Goal: Transaction & Acquisition: Purchase product/service

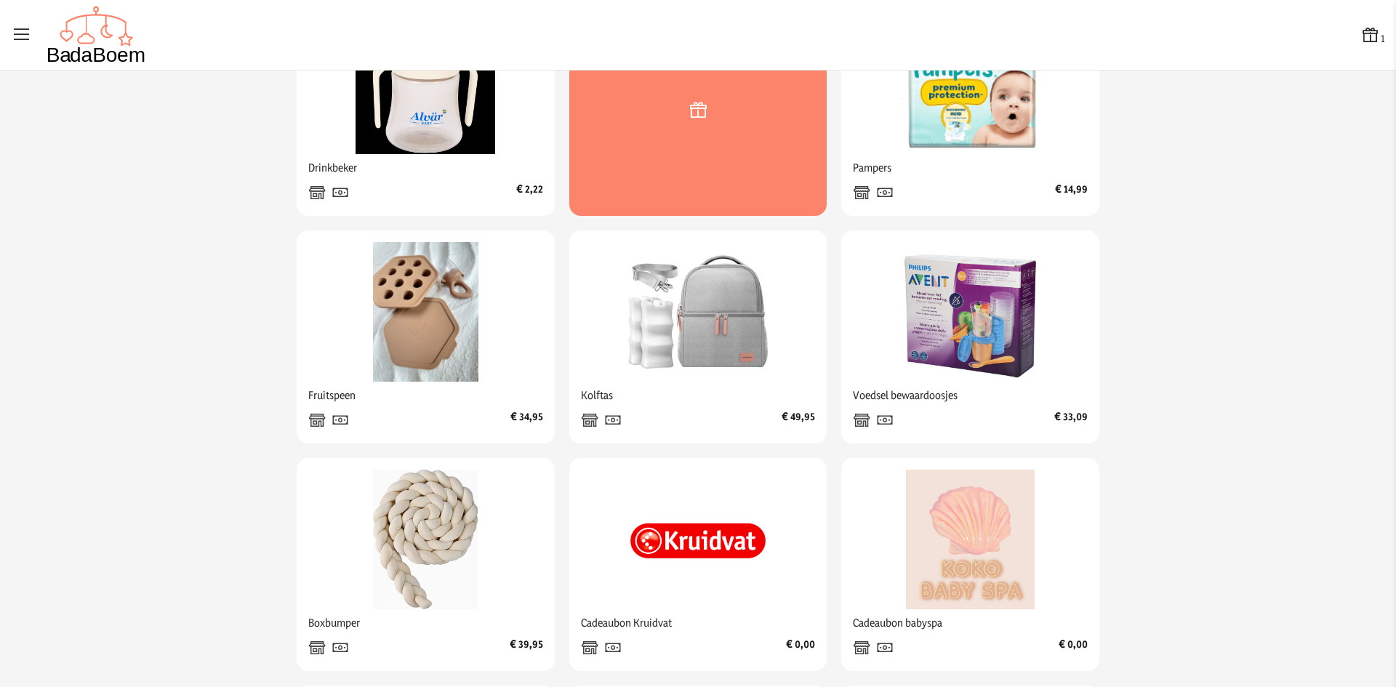
scroll to position [509, 0]
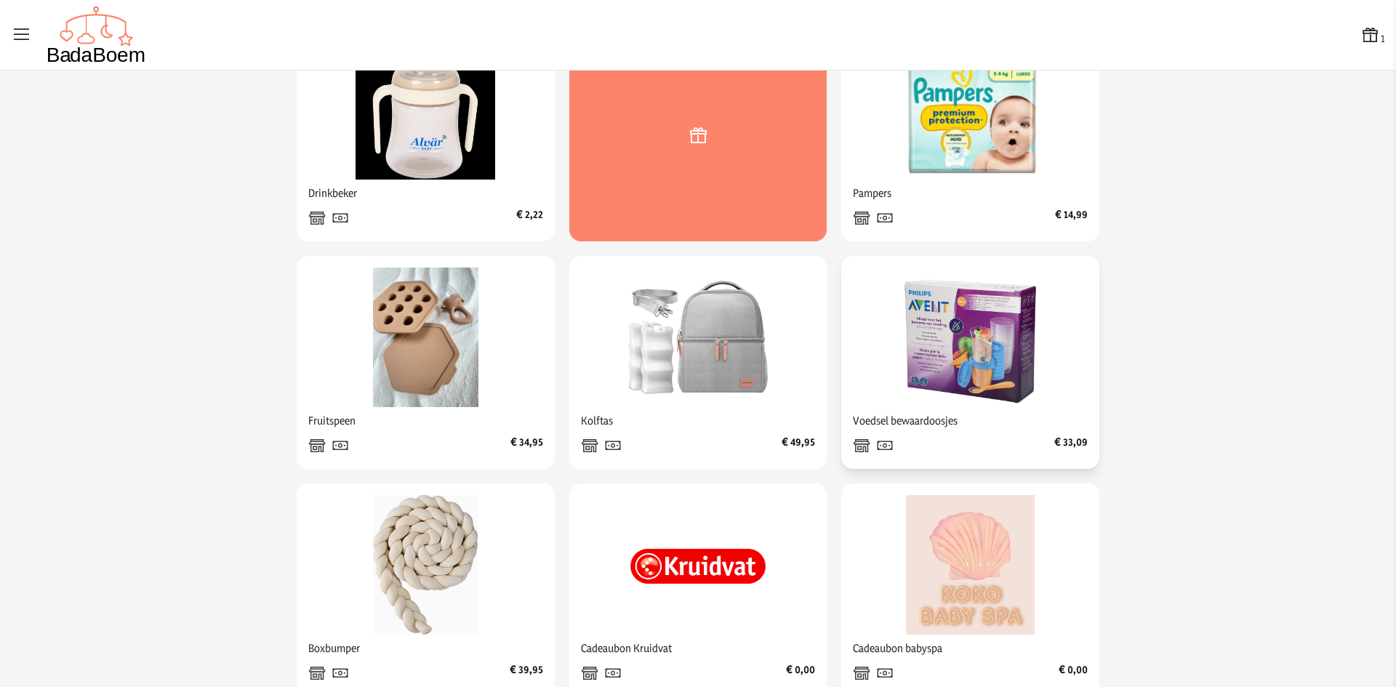
click at [856, 446] on icon at bounding box center [861, 445] width 17 height 23
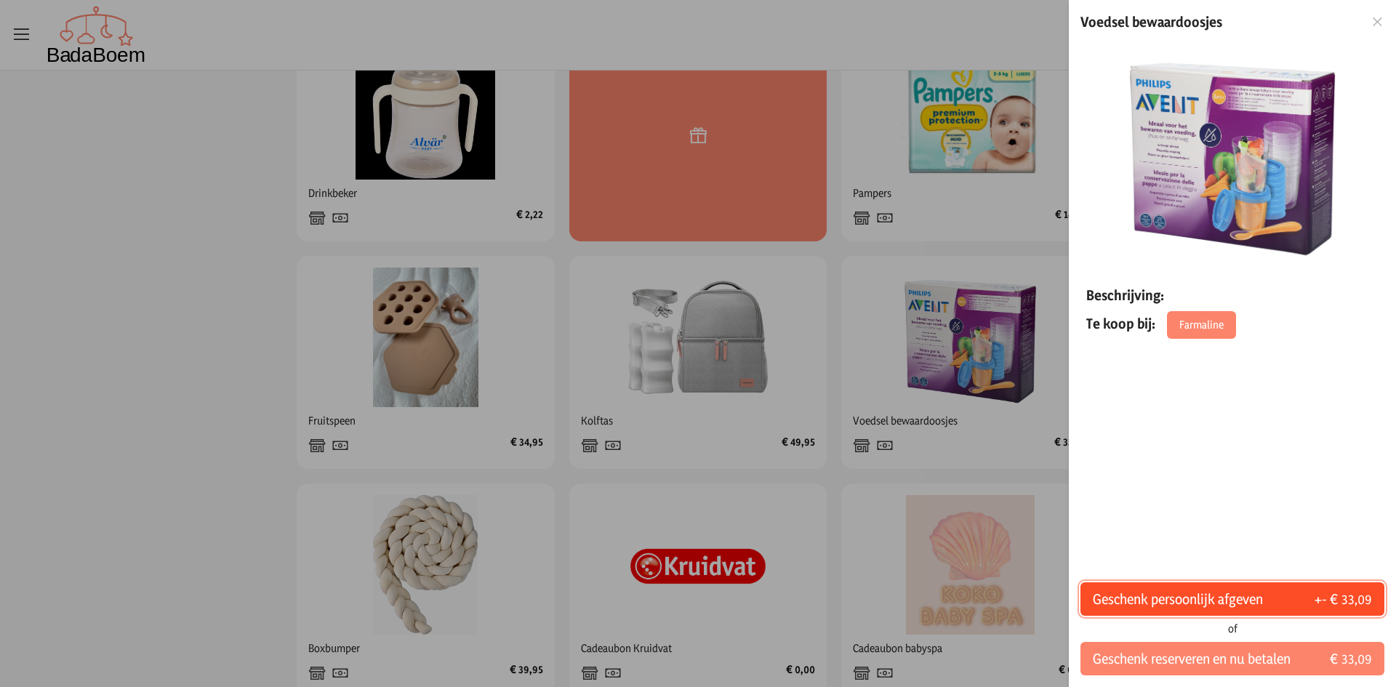
click at [1284, 597] on button "Geschenk persoonlijk afgeven +- € 33,09" at bounding box center [1232, 598] width 304 height 33
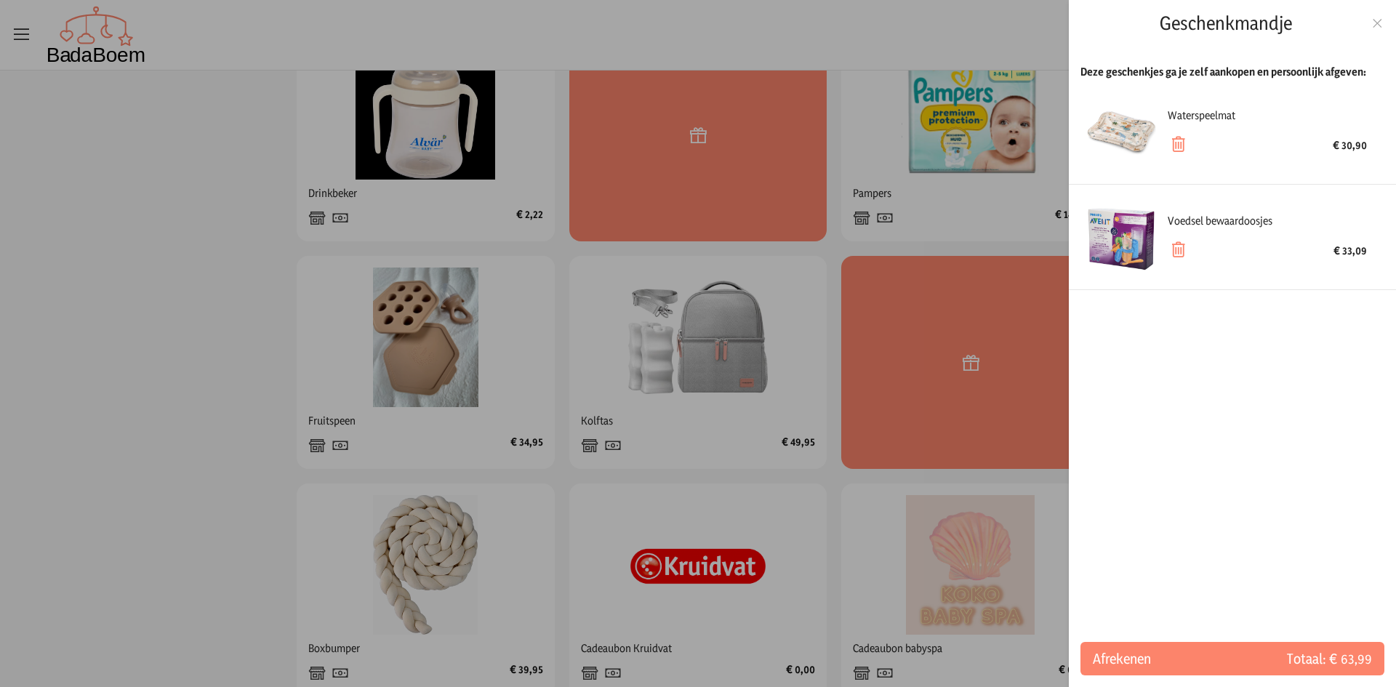
click at [1378, 25] on icon at bounding box center [1377, 23] width 14 height 10
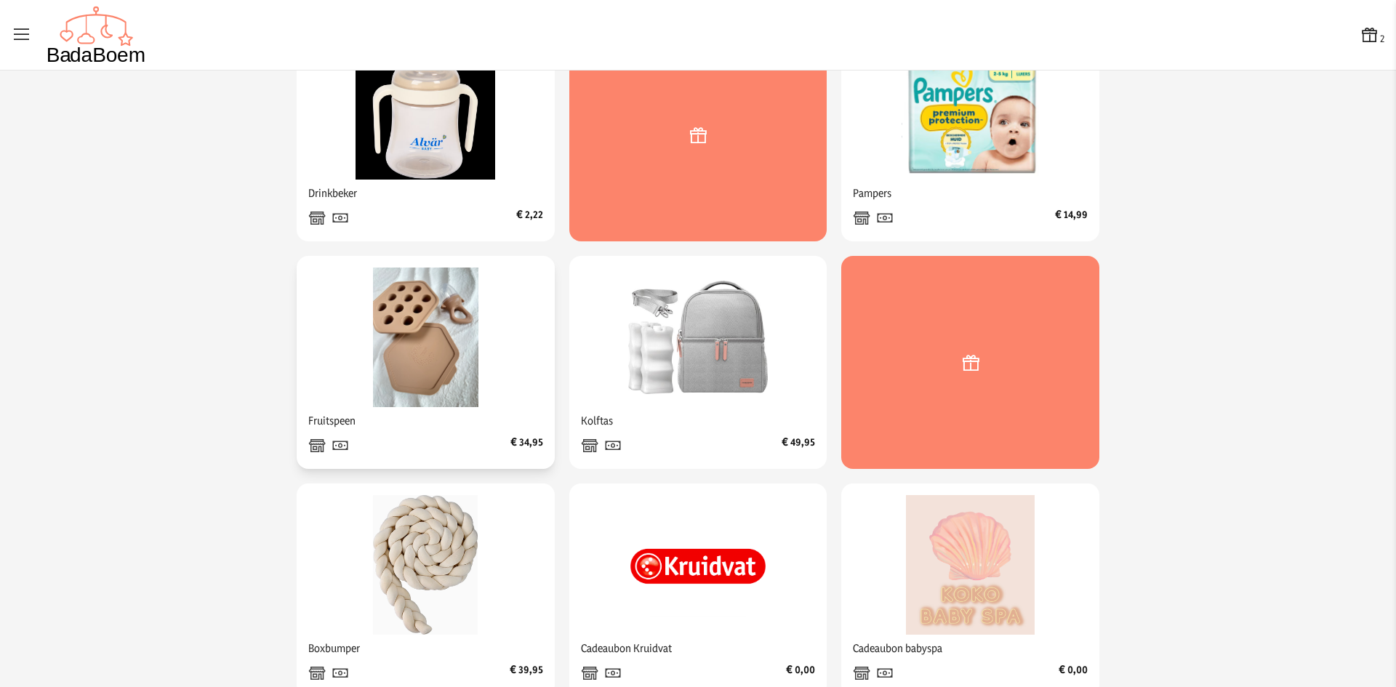
click at [390, 353] on img at bounding box center [425, 337] width 140 height 140
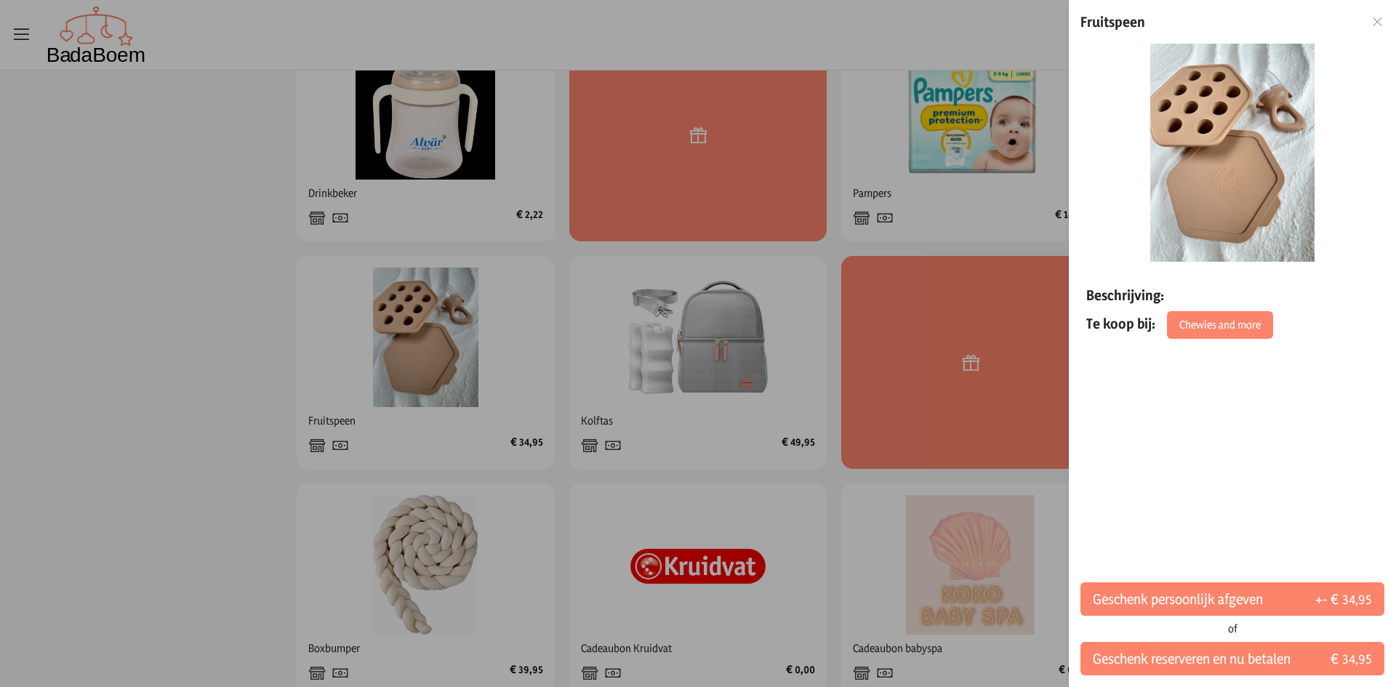
click at [1381, 19] on icon at bounding box center [1377, 22] width 14 height 10
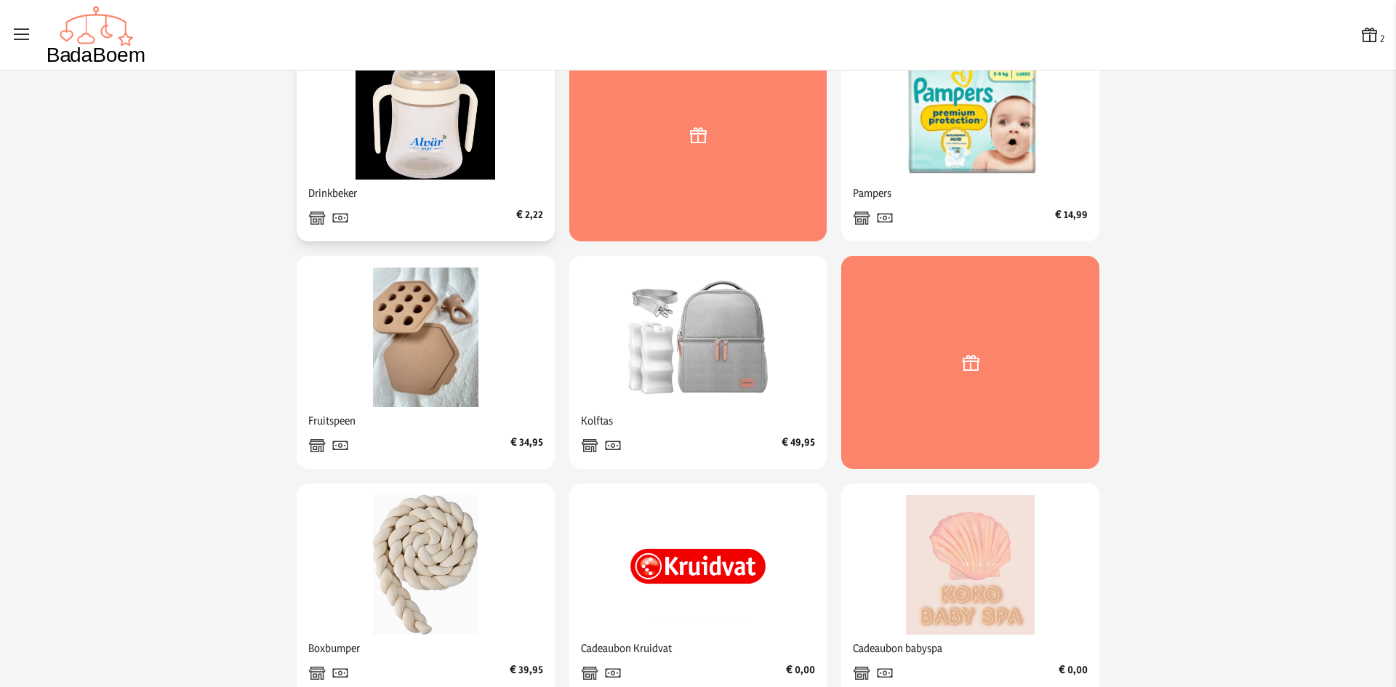
click at [393, 158] on img at bounding box center [425, 110] width 140 height 140
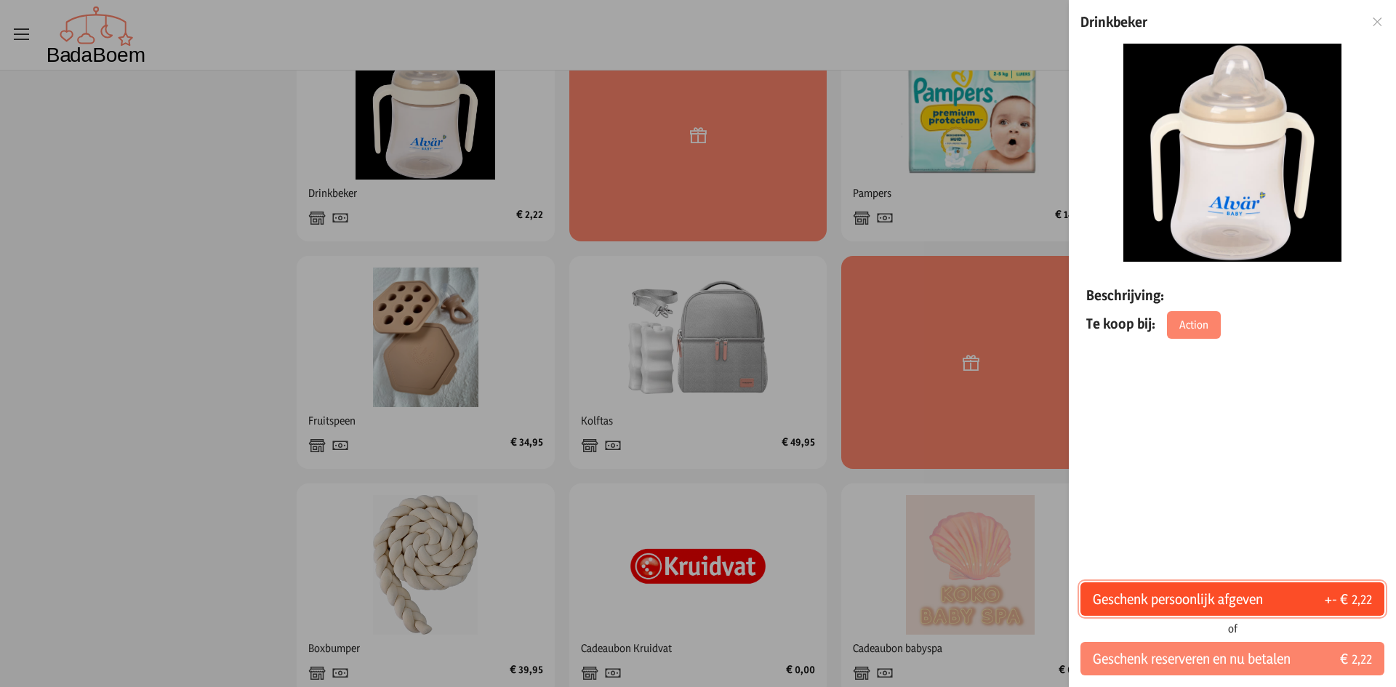
click at [1284, 605] on button "Geschenk persoonlijk afgeven +- € 2,22" at bounding box center [1232, 598] width 304 height 33
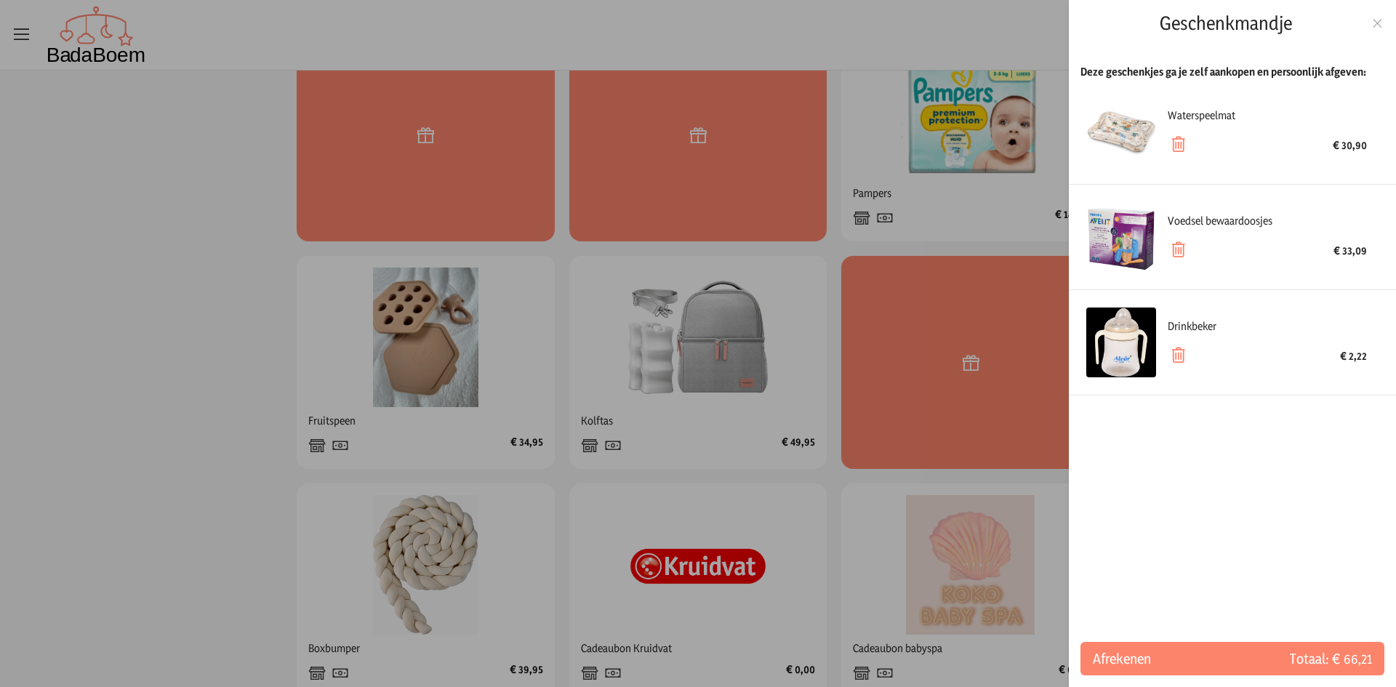
click at [1380, 25] on icon at bounding box center [1377, 23] width 14 height 10
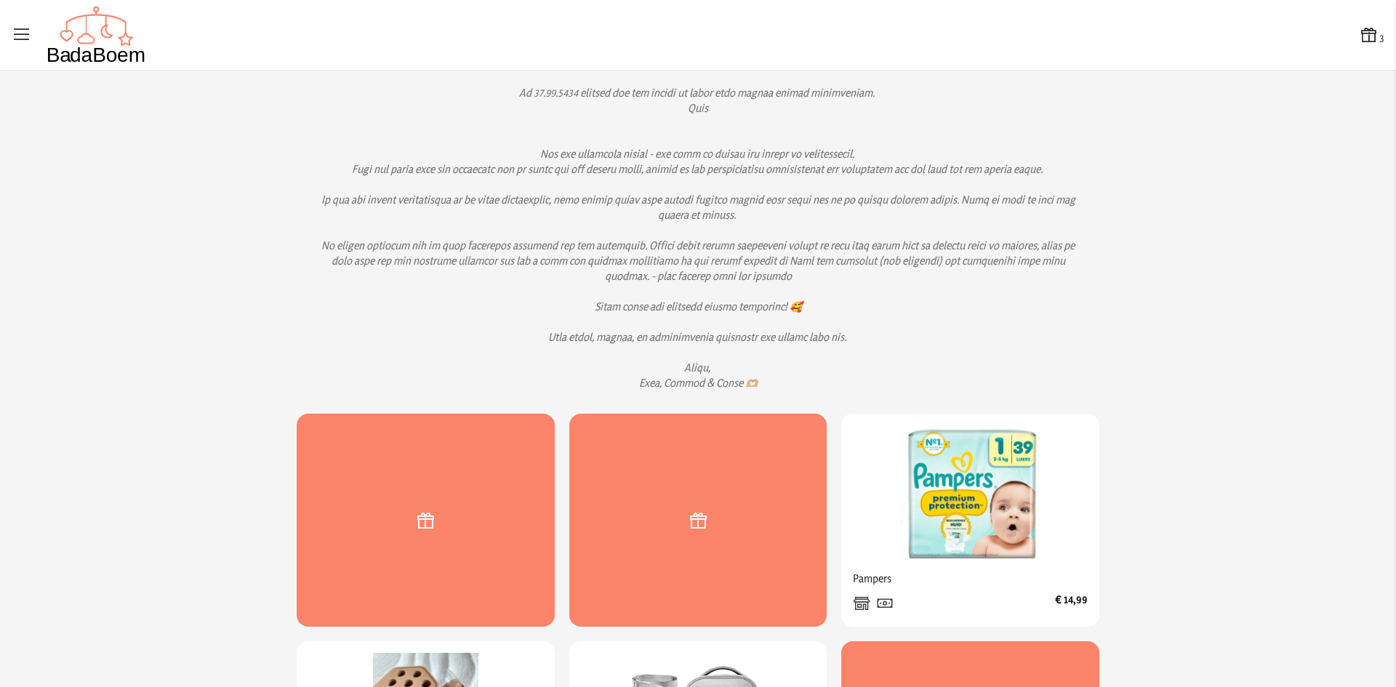
scroll to position [0, 0]
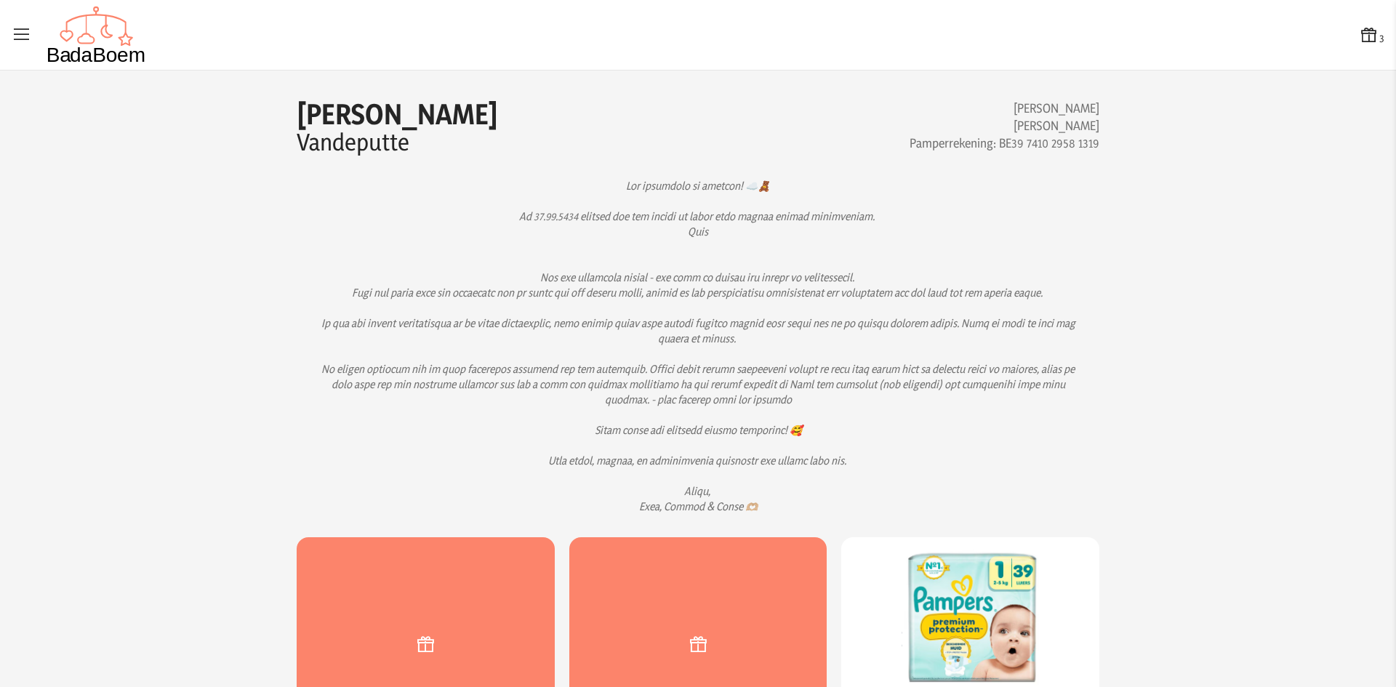
click at [1358, 38] on icon at bounding box center [1368, 35] width 20 height 20
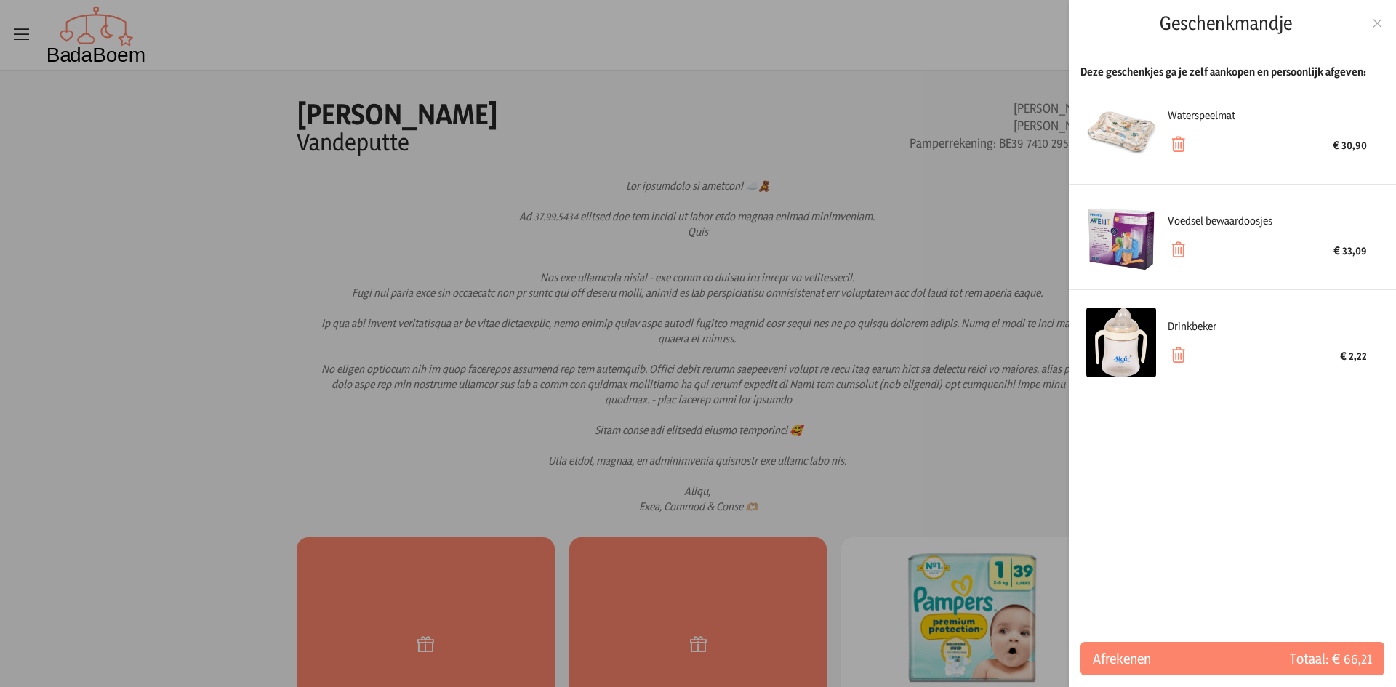
click at [1198, 115] on div "Waterspeelmat" at bounding box center [1266, 115] width 199 height 15
click at [1127, 137] on img at bounding box center [1121, 132] width 70 height 70
click at [1178, 143] on icon at bounding box center [1177, 144] width 20 height 20
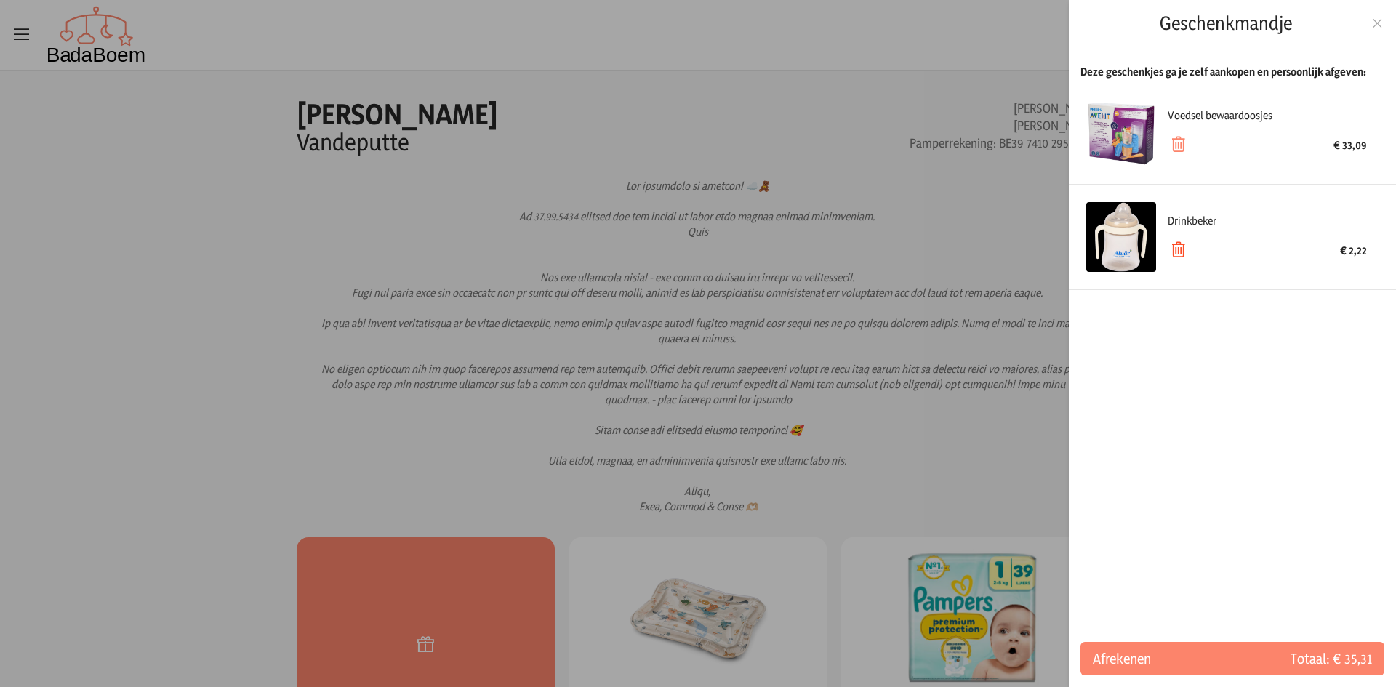
click at [1175, 251] on icon at bounding box center [1177, 250] width 20 height 20
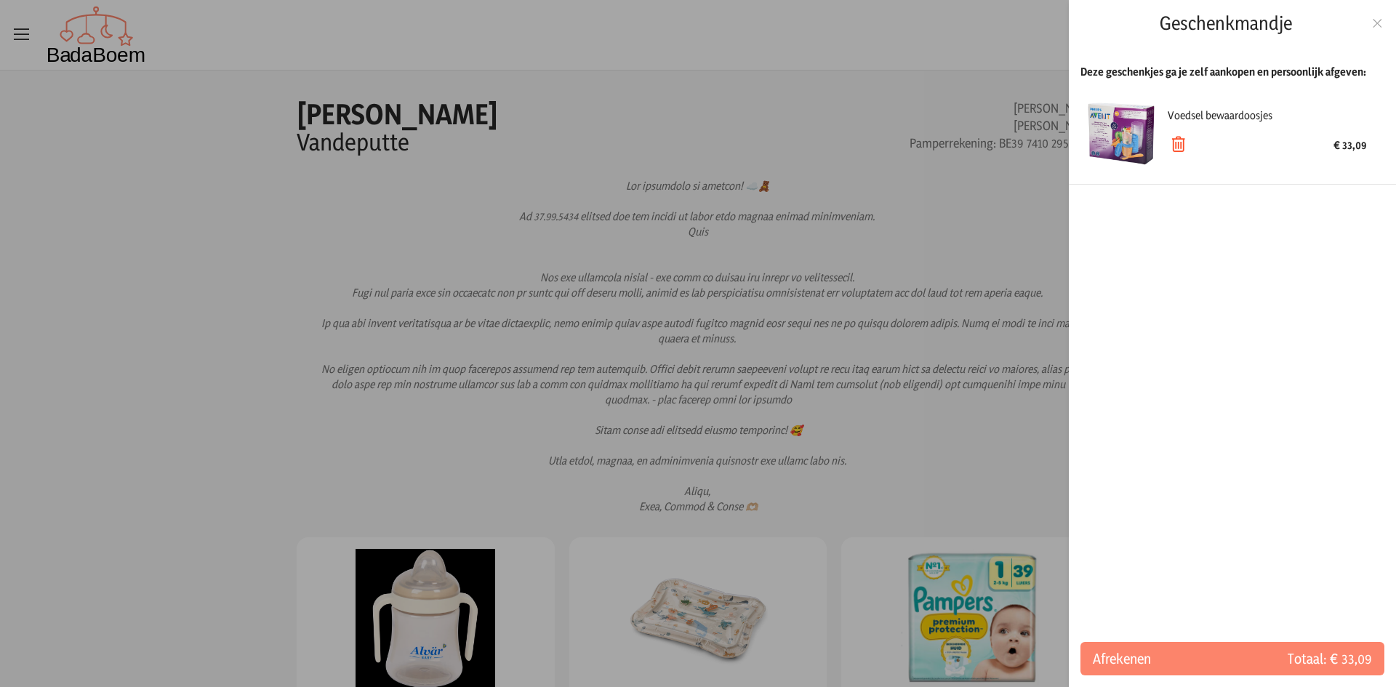
click at [1175, 140] on icon at bounding box center [1177, 144] width 20 height 20
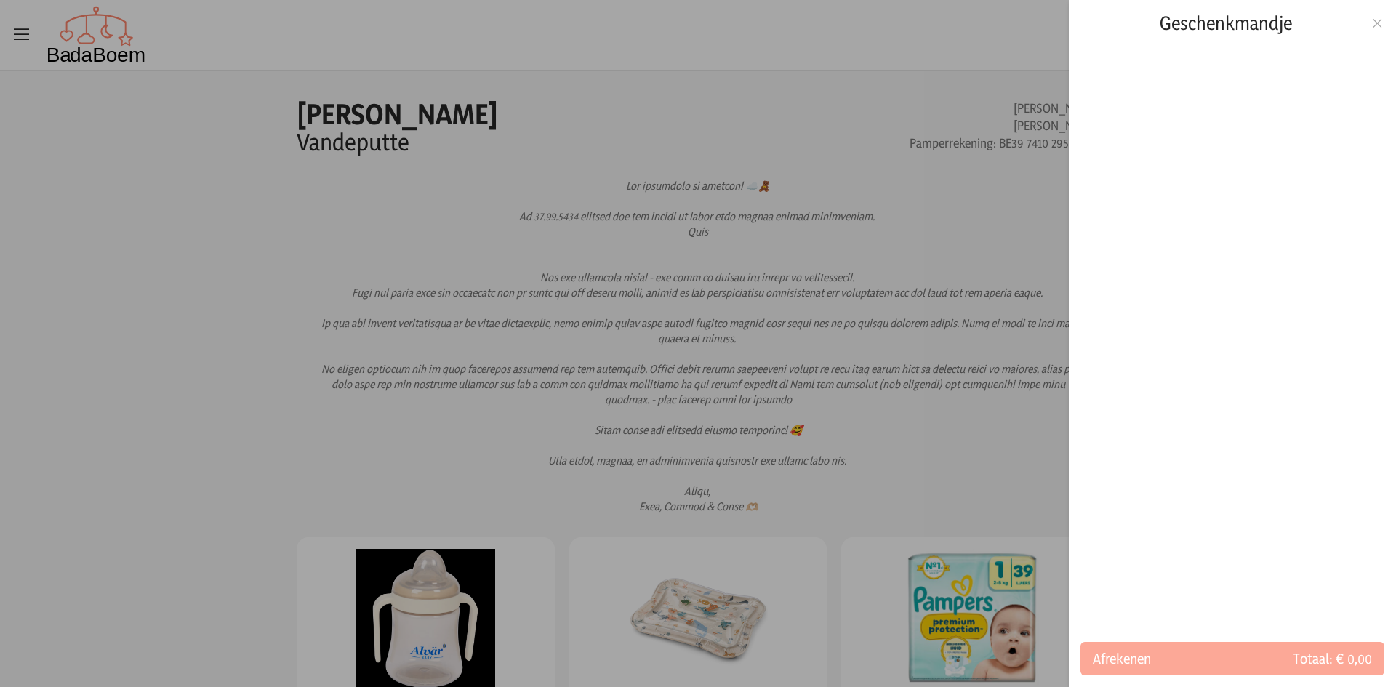
click at [1388, 19] on div "Geschenkmandje" at bounding box center [1231, 23] width 327 height 47
click at [1377, 22] on icon at bounding box center [1377, 23] width 14 height 10
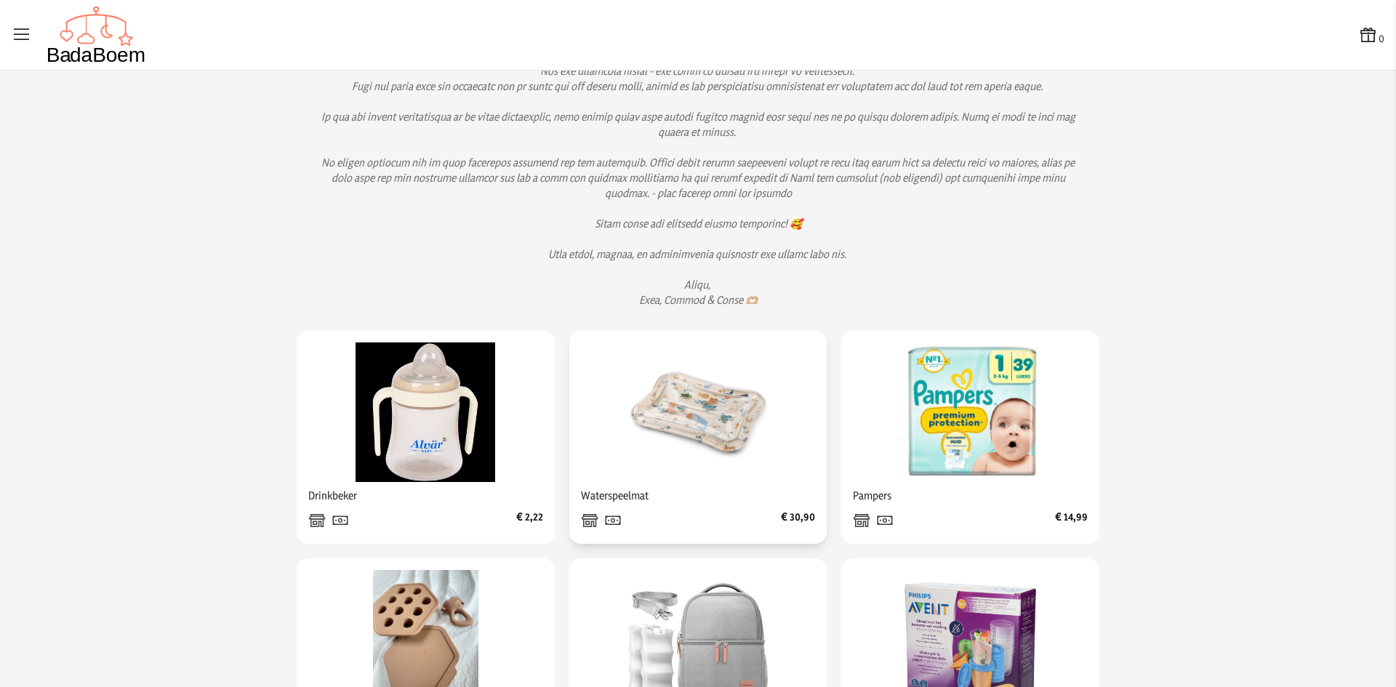
scroll to position [218, 0]
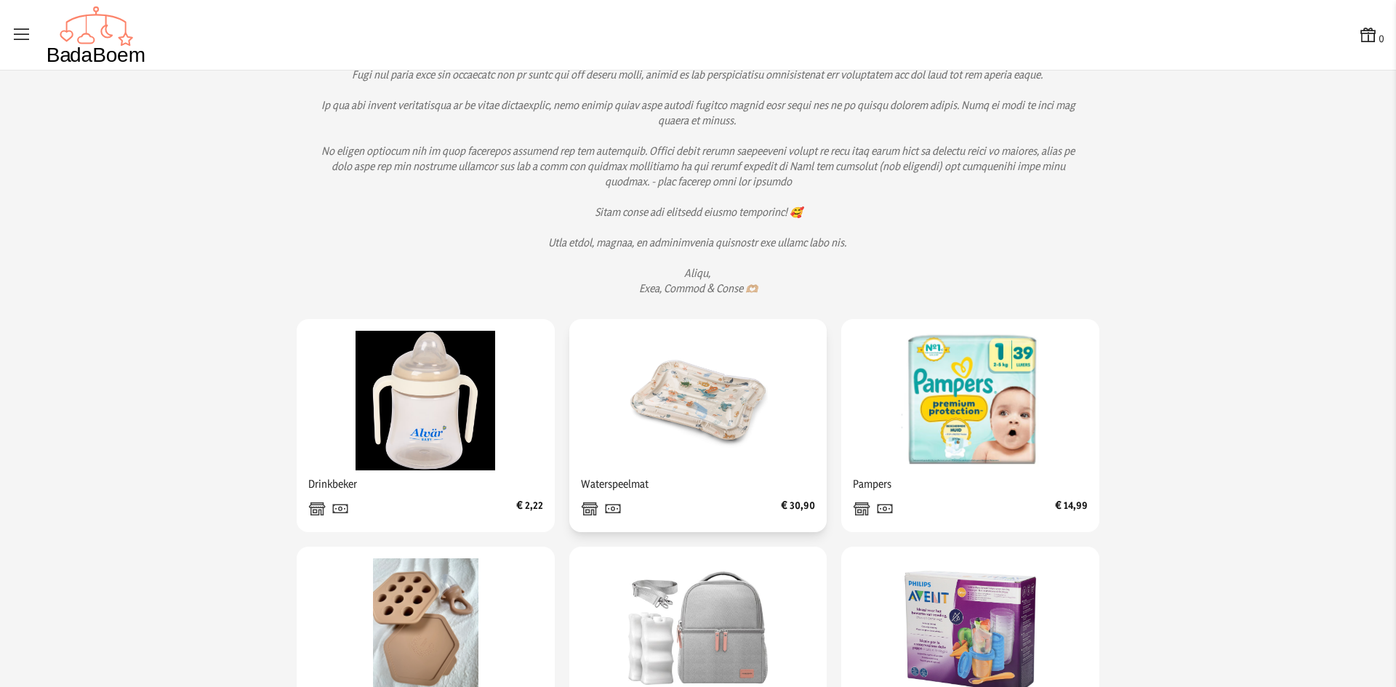
click at [693, 422] on img at bounding box center [698, 401] width 140 height 140
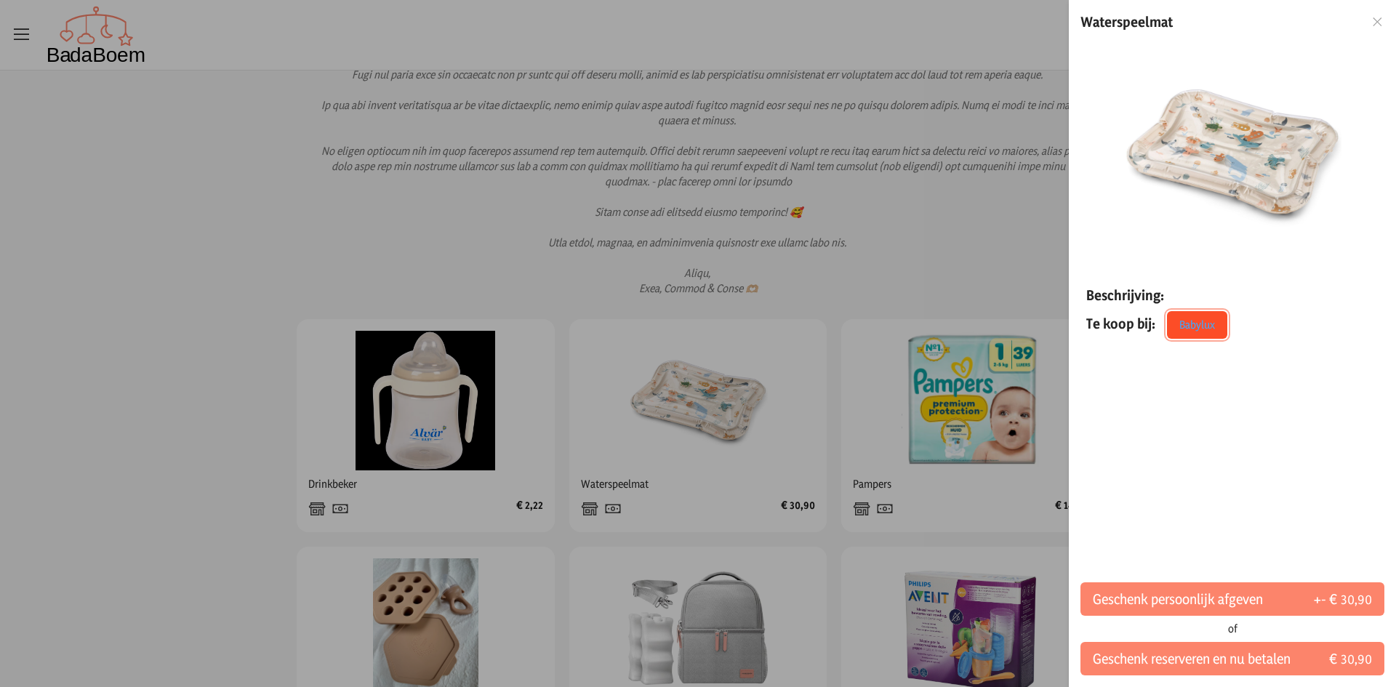
click at [1197, 330] on link "Babylux" at bounding box center [1197, 325] width 60 height 28
click at [1378, 20] on icon at bounding box center [1377, 22] width 14 height 10
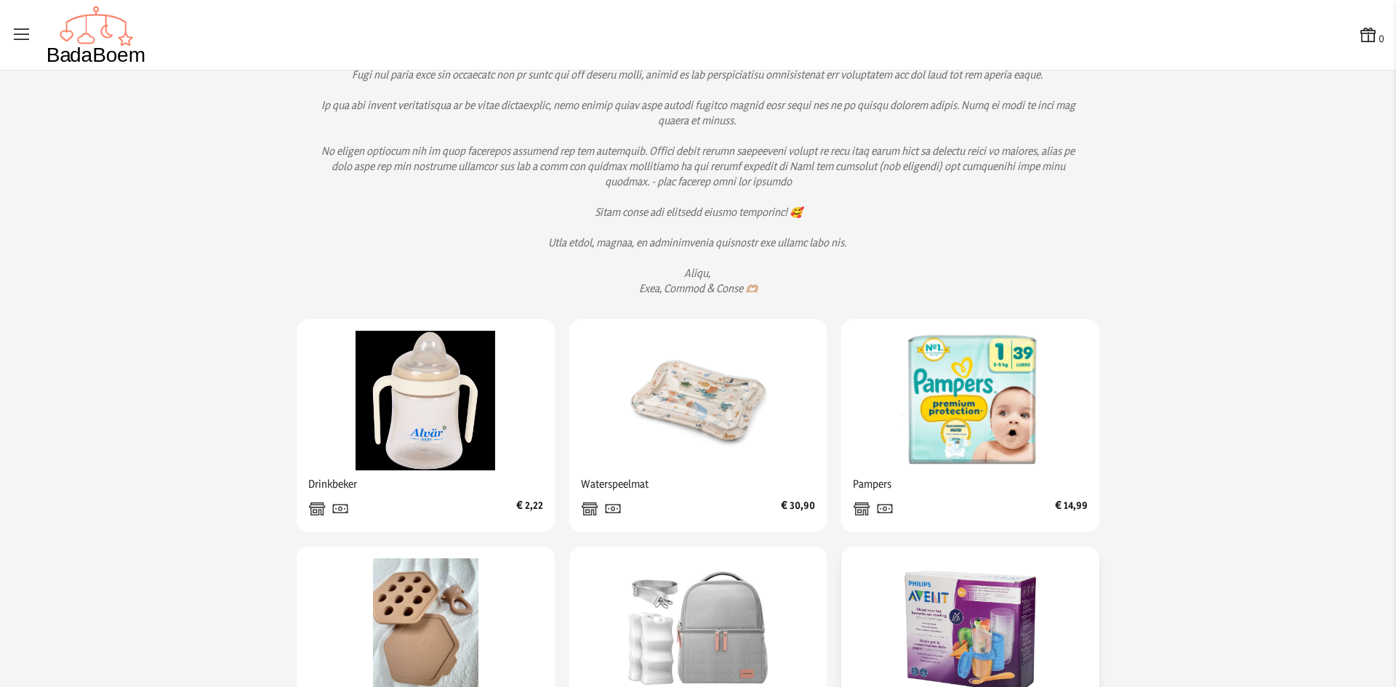
click at [959, 632] on img at bounding box center [971, 628] width 140 height 140
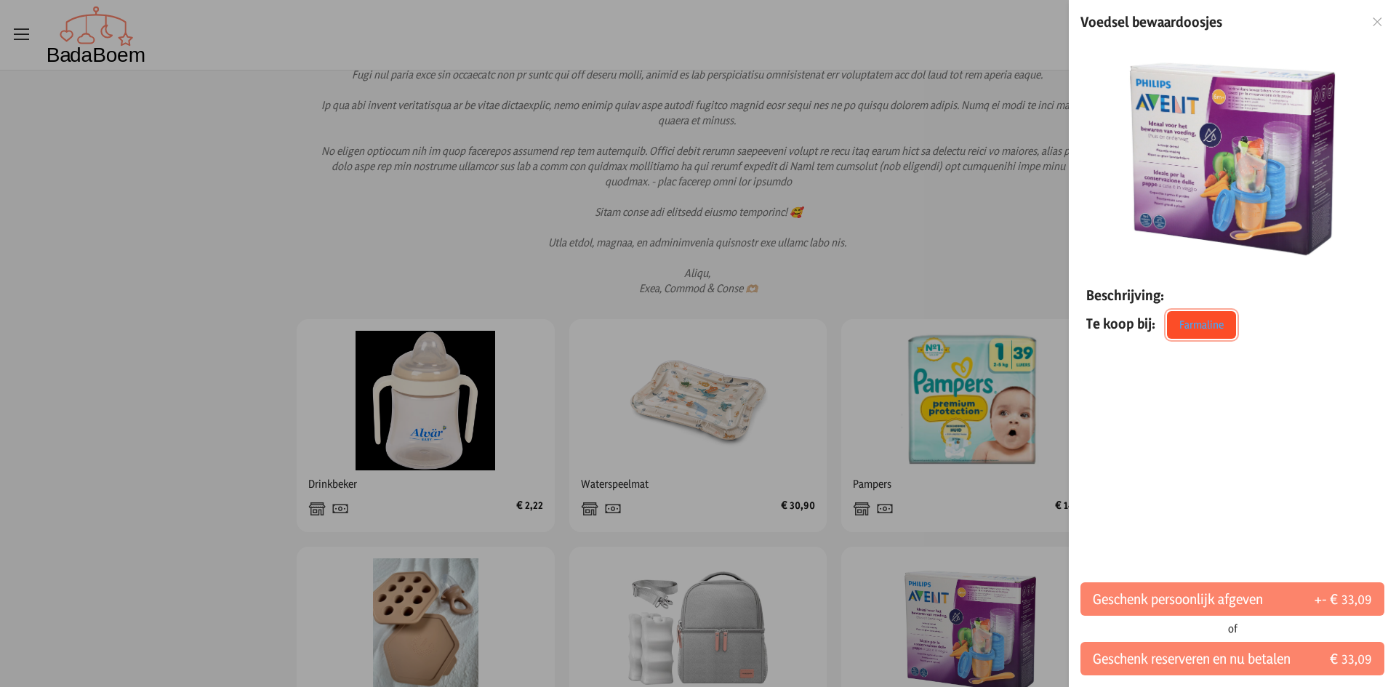
click at [1219, 326] on link "Farmaline" at bounding box center [1201, 325] width 69 height 28
click at [1384, 14] on div "Voedsel bewaardoosjes" at bounding box center [1231, 22] width 327 height 44
click at [1377, 25] on icon at bounding box center [1377, 22] width 14 height 10
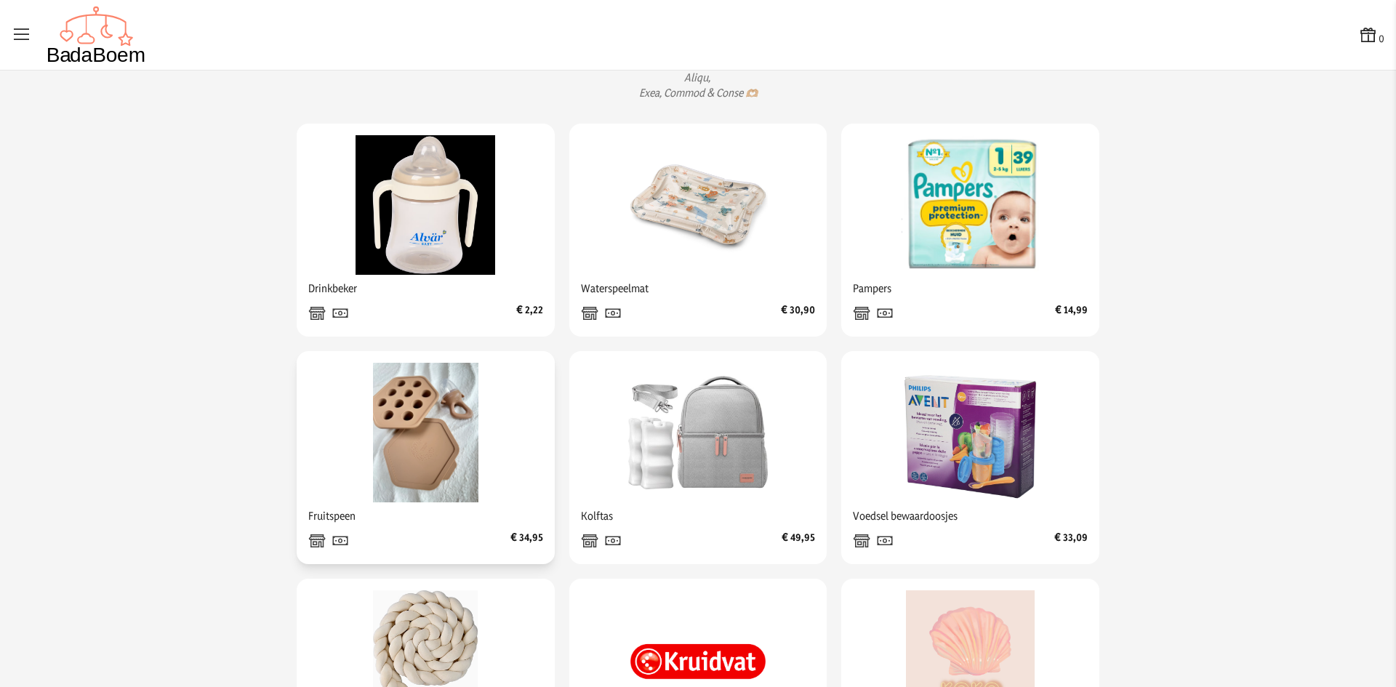
scroll to position [436, 0]
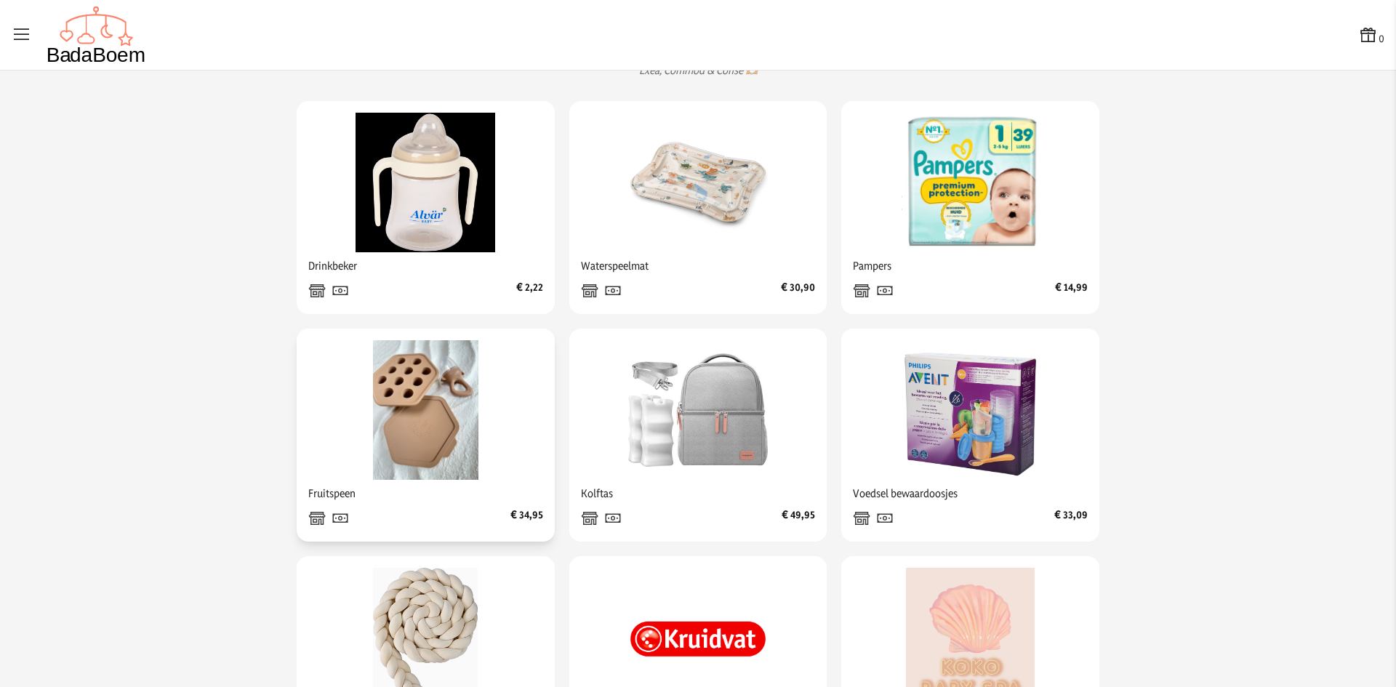
click at [418, 461] on img at bounding box center [425, 410] width 140 height 140
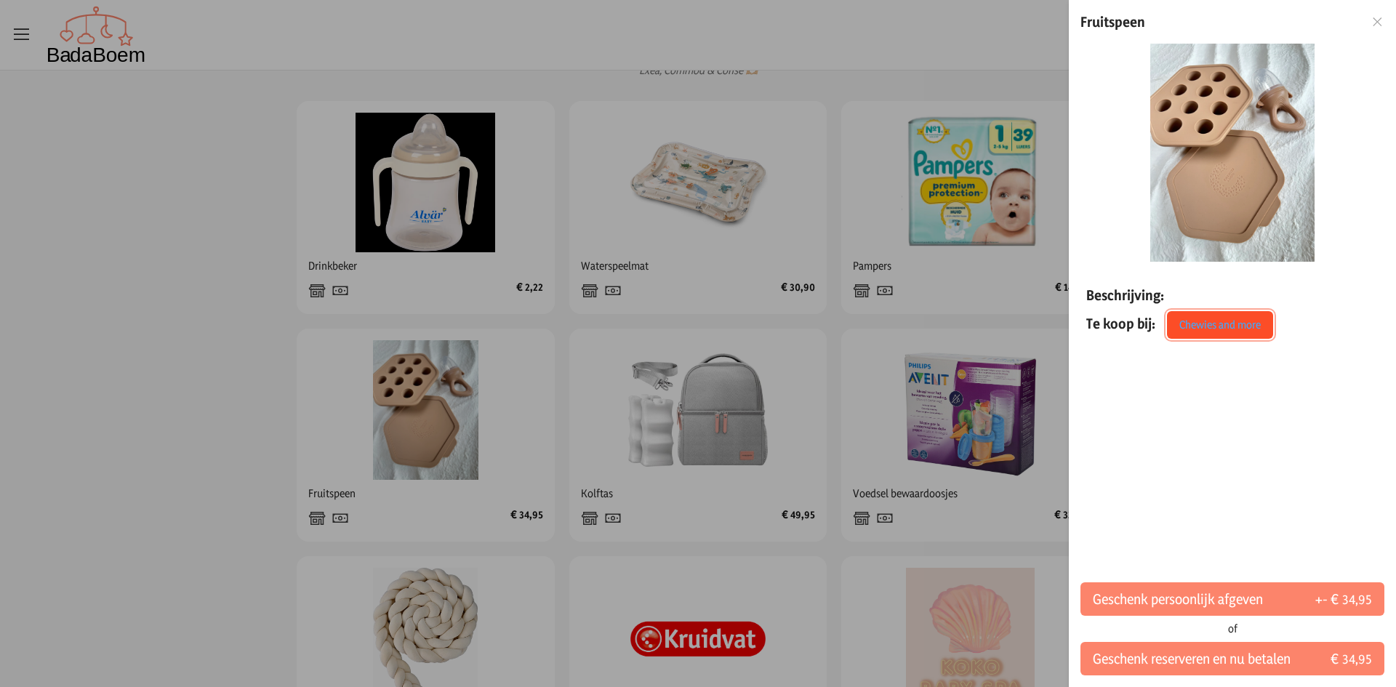
click at [1231, 329] on link "Chewies and more" at bounding box center [1220, 325] width 106 height 28
click at [1205, 330] on link "Chewies and more" at bounding box center [1220, 325] width 106 height 28
click at [1374, 25] on icon at bounding box center [1377, 22] width 14 height 10
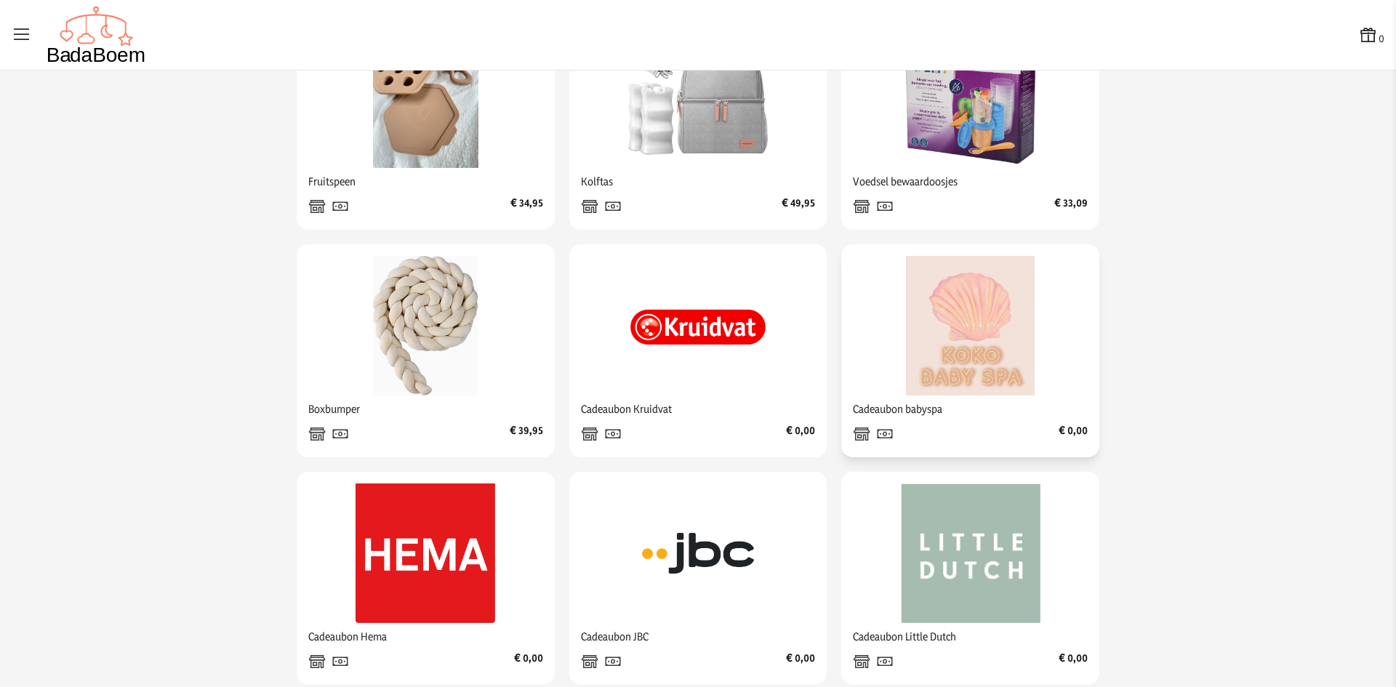
scroll to position [800, 0]
